Goal: Information Seeking & Learning: Learn about a topic

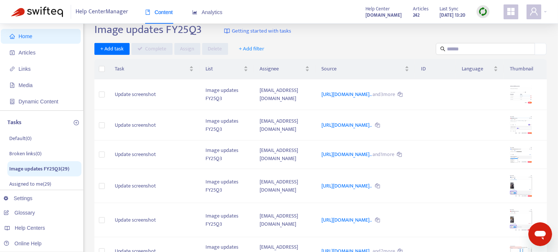
click at [482, 13] on img at bounding box center [482, 11] width 9 height 9
click at [495, 39] on link "Full Sync" at bounding box center [495, 38] width 27 height 9
click at [214, 15] on span "Analytics" at bounding box center [207, 12] width 30 height 6
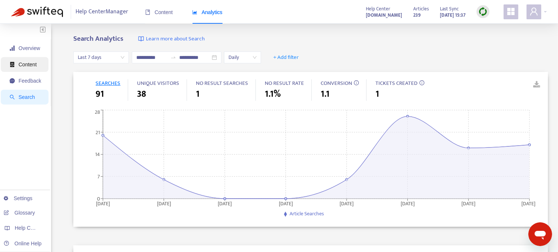
click at [30, 66] on span "Content" at bounding box center [28, 64] width 18 height 6
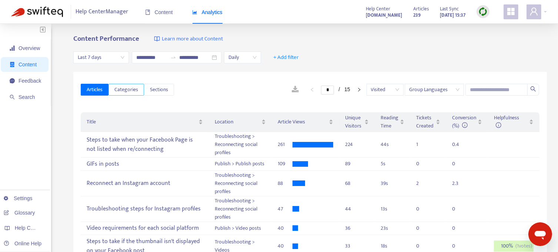
click at [117, 90] on span "Categories" at bounding box center [126, 90] width 24 height 8
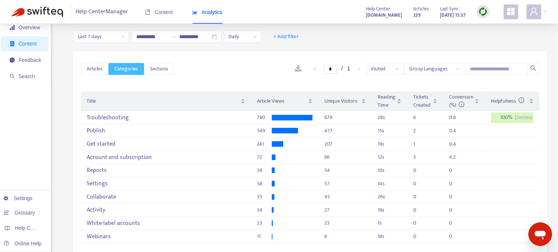
scroll to position [16, 0]
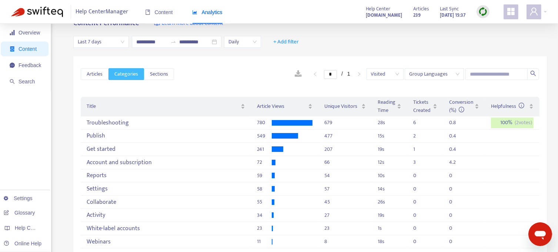
click at [120, 41] on span "Last 7 days" at bounding box center [101, 41] width 47 height 11
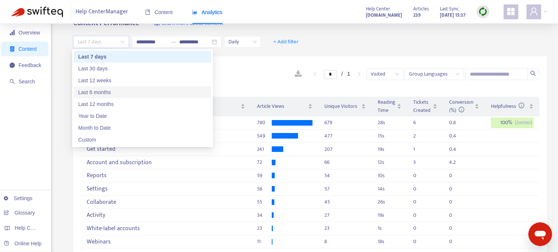
click at [104, 90] on div "Last 6 months" at bounding box center [142, 92] width 129 height 8
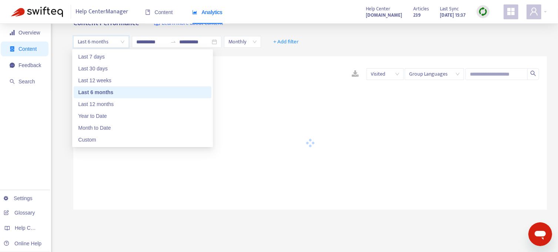
type input "**********"
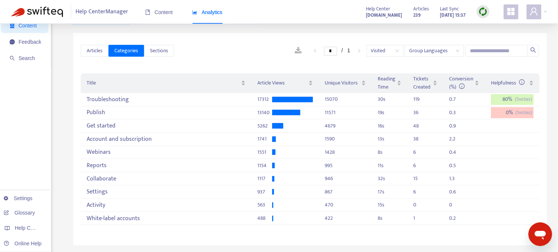
scroll to position [16, 0]
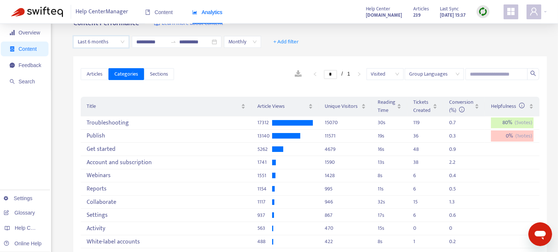
drag, startPoint x: 561, startPoint y: 71, endPoint x: 60, endPoint y: 104, distance: 501.6
click at [60, 104] on div "**********" at bounding box center [279, 235] width 536 height 433
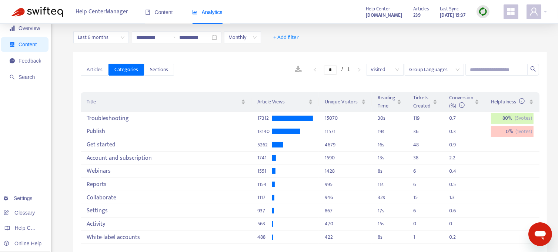
scroll to position [20, 0]
click at [155, 72] on span "Sections" at bounding box center [159, 70] width 18 height 8
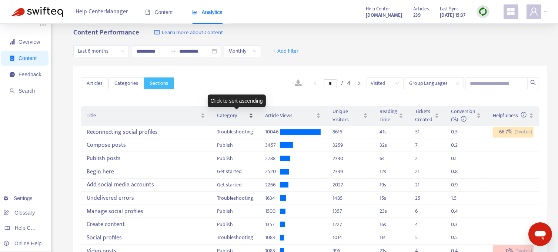
scroll to position [0, 0]
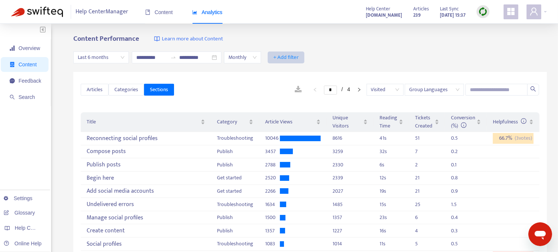
click at [299, 57] on span "+ Add filter" at bounding box center [286, 57] width 26 height 9
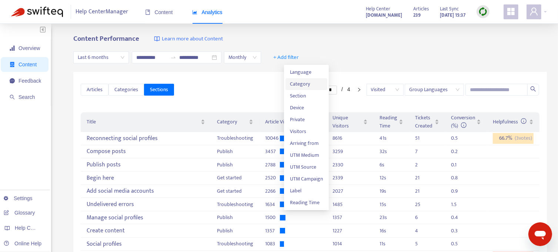
click at [298, 84] on span "Category" at bounding box center [306, 84] width 33 height 8
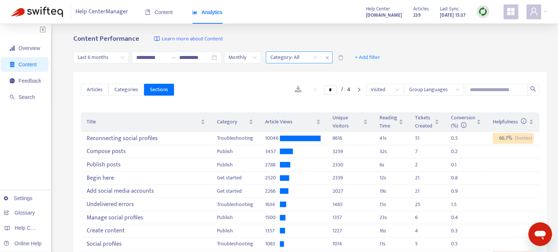
click at [312, 57] on div at bounding box center [290, 57] width 45 height 9
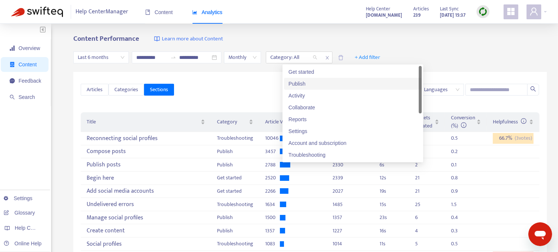
click at [300, 83] on div "Publish" at bounding box center [352, 84] width 129 height 8
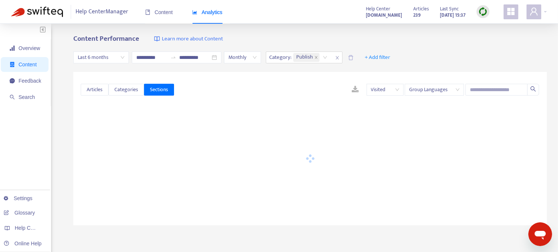
click at [421, 46] on div "**********" at bounding box center [309, 57] width 473 height 29
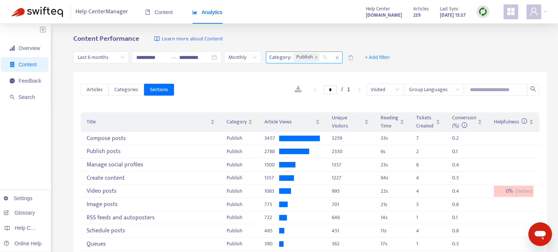
click at [331, 56] on div "Publish" at bounding box center [312, 57] width 40 height 11
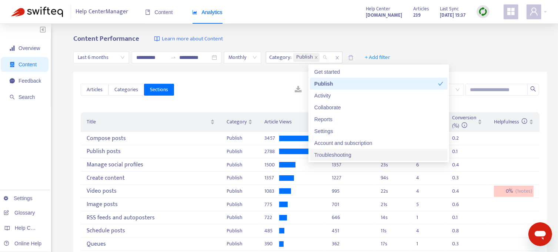
click at [334, 154] on div "Troubleshooting" at bounding box center [378, 155] width 129 height 8
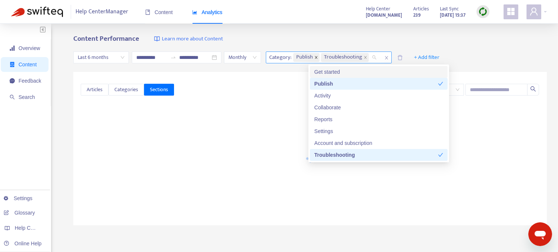
click at [318, 57] on icon "close" at bounding box center [316, 58] width 4 height 4
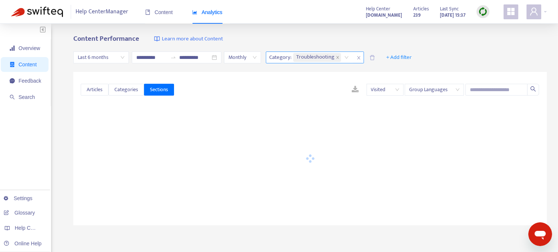
click at [470, 53] on div "**********" at bounding box center [309, 57] width 473 height 29
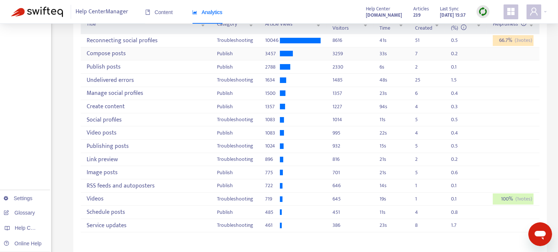
scroll to position [111, 0]
